Goal: Transaction & Acquisition: Purchase product/service

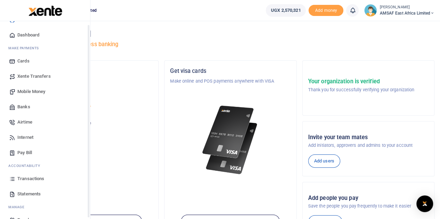
scroll to position [29, 0]
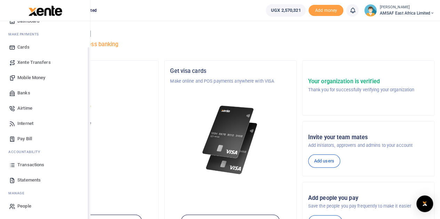
click at [50, 76] on link "Mobile Money" at bounding box center [45, 77] width 79 height 15
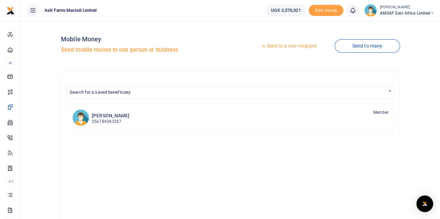
click at [299, 47] on link "Send to a new recipient" at bounding box center [288, 46] width 91 height 13
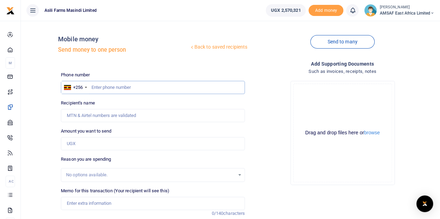
click at [127, 87] on input "text" at bounding box center [153, 87] width 184 height 13
paste input "760 359561"
click at [100, 88] on input "760 359561" at bounding box center [153, 87] width 184 height 13
type input "760359561"
type input "Ivan Atiku"
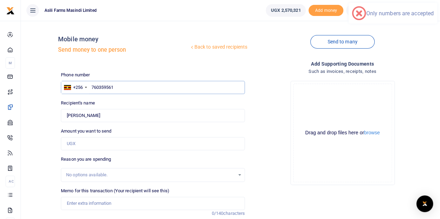
type input "760359561"
click at [108, 144] on input "Amount you want to send" at bounding box center [153, 143] width 184 height 13
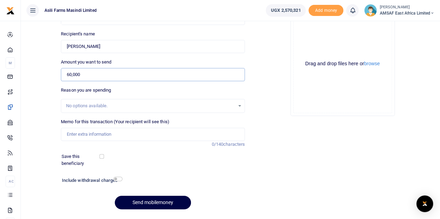
scroll to position [70, 0]
type input "60,000"
click at [125, 133] on input "Memo for this transaction (Your recipient will see this)" at bounding box center [153, 134] width 184 height 13
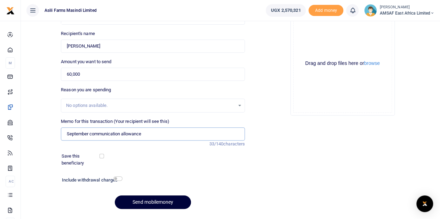
type input "September communication allowance"
click at [164, 199] on button "Send mobilemoney" at bounding box center [153, 203] width 76 height 14
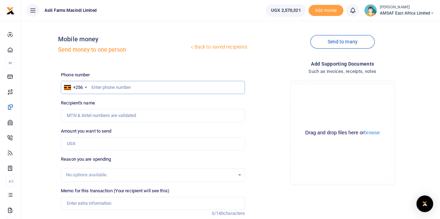
click at [107, 88] on input "text" at bounding box center [153, 87] width 184 height 13
paste input "760 359561"
click at [100, 88] on input "760 359561" at bounding box center [153, 87] width 184 height 13
type input "760359561"
type input "Ivan Atiku"
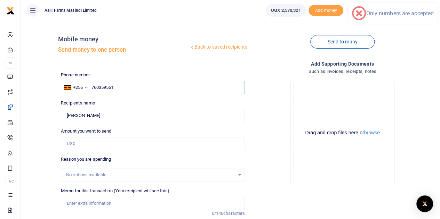
type input "760359561"
click at [105, 145] on input "Amount you want to send" at bounding box center [153, 143] width 184 height 13
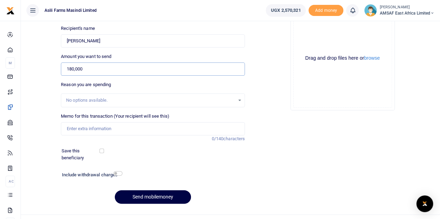
scroll to position [88, 0]
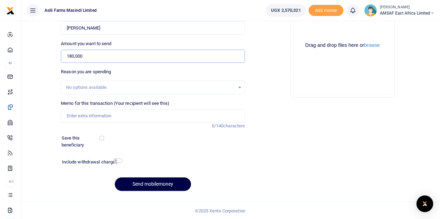
type input "180,000"
click at [124, 115] on input "Memo for this transaction (Your recipient will see this)" at bounding box center [153, 115] width 184 height 13
type input "September field facilitation"
click at [169, 182] on button "Send mobilemoney" at bounding box center [153, 185] width 76 height 14
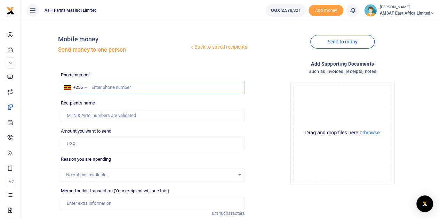
click at [116, 87] on input "text" at bounding box center [153, 87] width 184 height 13
paste input "0743180553"
click at [93, 88] on input "0743180553" at bounding box center [153, 87] width 184 height 13
type input "743180553"
click at [88, 141] on input "Amount you want to send" at bounding box center [153, 143] width 184 height 13
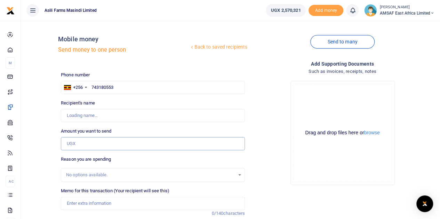
type input "Eunice Nekesa"
type input "60,000"
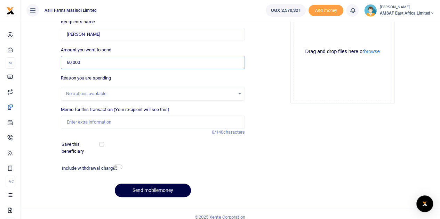
scroll to position [88, 0]
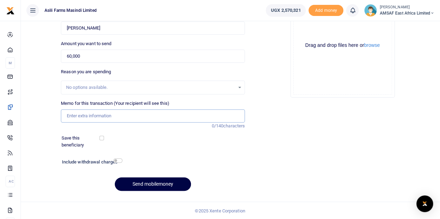
click at [106, 117] on input "Memo for this transaction (Your recipient will see this)" at bounding box center [153, 115] width 184 height 13
click at [66, 116] on input "September communication allowance" at bounding box center [153, 115] width 184 height 13
type input "Edward September communication allowance"
click at [165, 182] on button "Send mobilemoney" at bounding box center [153, 185] width 76 height 14
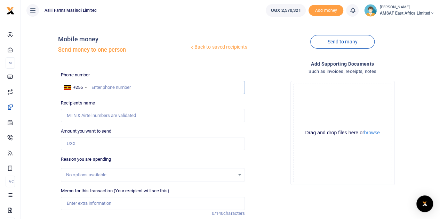
click at [123, 87] on input "text" at bounding box center [153, 87] width 184 height 13
paste input "0743180553"
click at [94, 87] on input "0743180553" at bounding box center [153, 87] width 184 height 13
type input "743180553"
click at [81, 146] on input "Amount you want to send" at bounding box center [153, 143] width 184 height 13
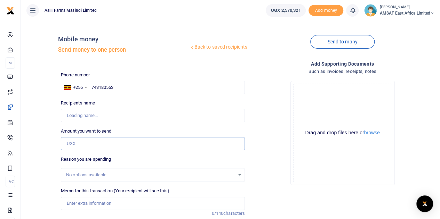
type input "Eunice Nekesa"
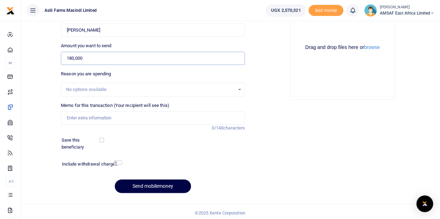
scroll to position [88, 0]
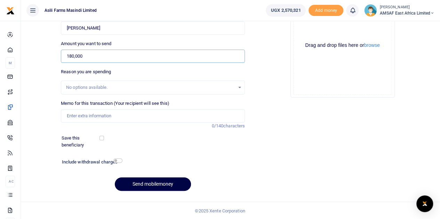
type input "180,000"
click at [122, 117] on input "Memo for this transaction (Your recipient will see this)" at bounding box center [153, 115] width 184 height 13
click at [67, 116] on input "September field facilitation" at bounding box center [153, 115] width 184 height 13
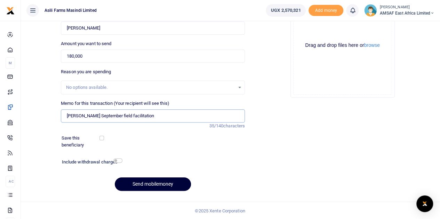
type input "Edward September field facilitation"
click at [170, 185] on button "Send mobilemoney" at bounding box center [153, 185] width 76 height 14
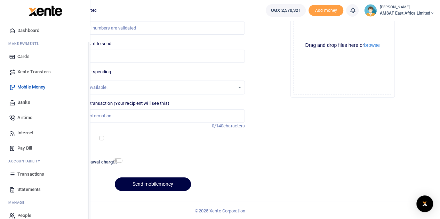
scroll to position [29, 0]
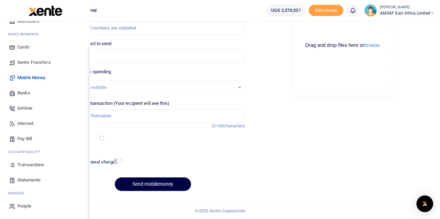
click at [37, 164] on span "Transactions" at bounding box center [30, 165] width 27 height 7
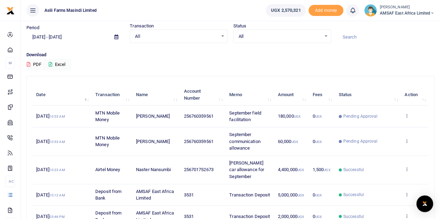
scroll to position [35, 0]
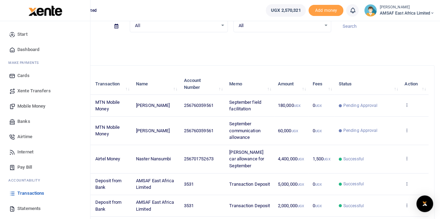
click at [21, 35] on span "Start" at bounding box center [22, 34] width 10 height 7
